Goal: Complete application form: Complete application form

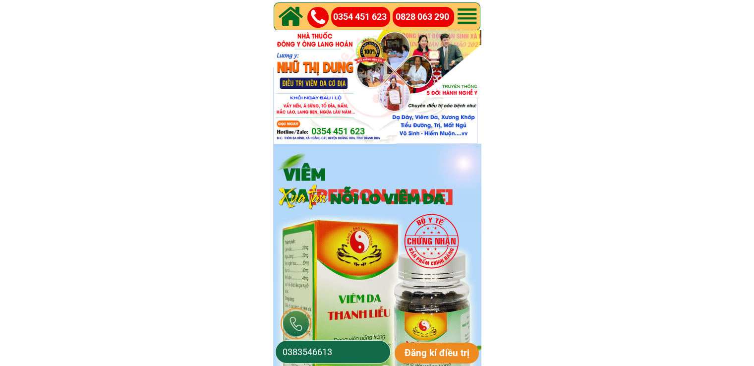
click at [363, 354] on input "0383546613" at bounding box center [333, 352] width 106 height 22
drag, startPoint x: 363, startPoint y: 354, endPoint x: 360, endPoint y: 349, distance: 6.1
click at [363, 354] on input "0383546613" at bounding box center [333, 352] width 106 height 22
click at [360, 349] on input "0383546613" at bounding box center [333, 352] width 106 height 22
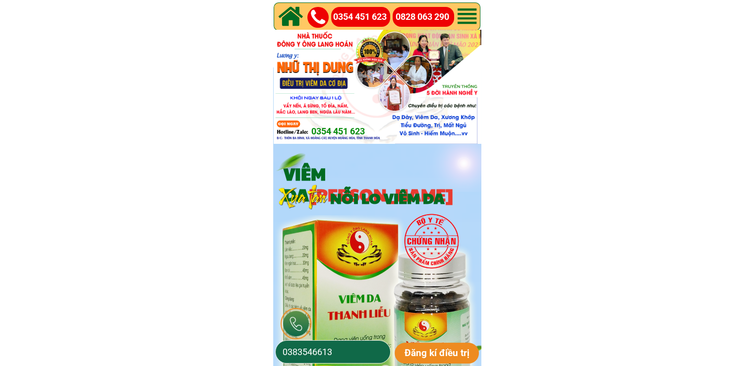
click at [360, 349] on input "0383546613" at bounding box center [333, 352] width 106 height 22
paste input "73010602"
type input "0373010602"
click at [432, 353] on p "Đăng kí điều trị" at bounding box center [437, 353] width 85 height 21
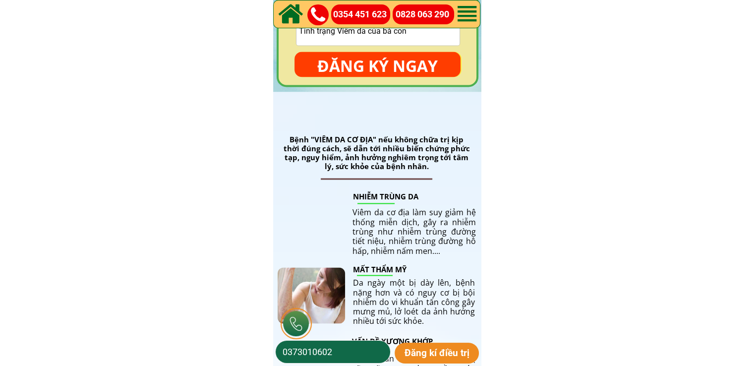
scroll to position [1537, 0]
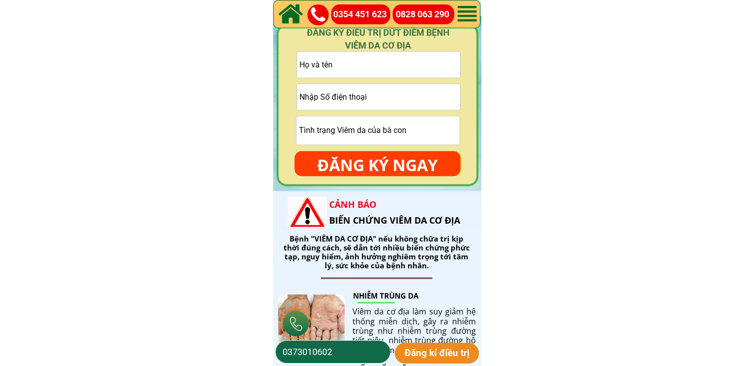
click at [395, 65] on input "text" at bounding box center [378, 65] width 163 height 26
drag, startPoint x: 395, startPoint y: 65, endPoint x: 415, endPoint y: 74, distance: 22.2
click at [394, 65] on input "text" at bounding box center [378, 65] width 163 height 26
paste input "Trần Hồng bàng"
type input "Trần Hồng bàng"
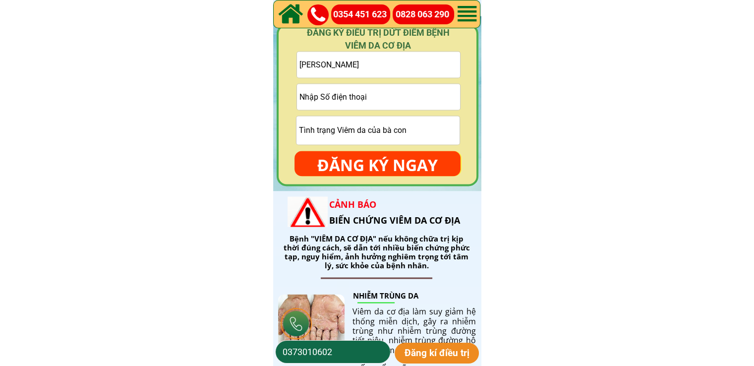
click at [371, 99] on input "tel" at bounding box center [378, 97] width 163 height 26
paste input "0389028550"
type input "0389028550"
click at [388, 148] on form "Trần Hồng bàng 0389028550 ĐĂNG KÝ NGAY" at bounding box center [378, 113] width 166 height 125
click at [381, 164] on p "ĐĂNG KÝ NGAY" at bounding box center [378, 165] width 166 height 29
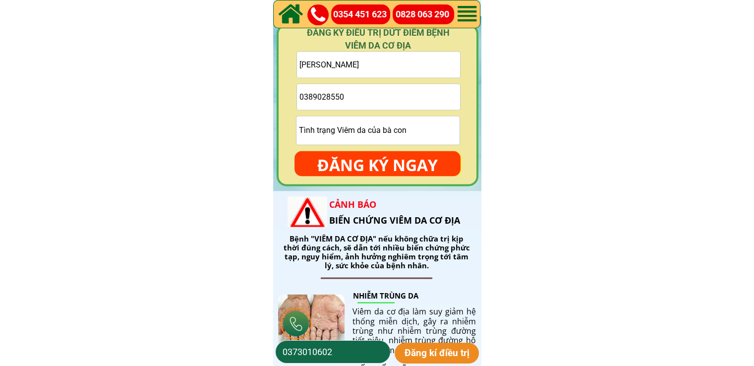
click at [381, 164] on p "ĐĂNG KÝ NGAY" at bounding box center [378, 165] width 166 height 29
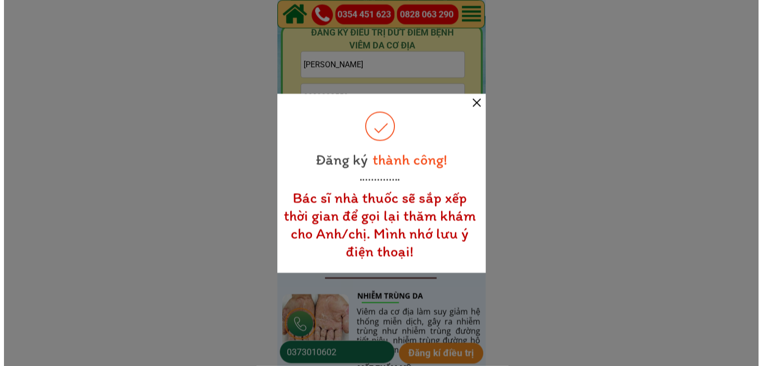
scroll to position [0, 0]
